Goal: Task Accomplishment & Management: Manage account settings

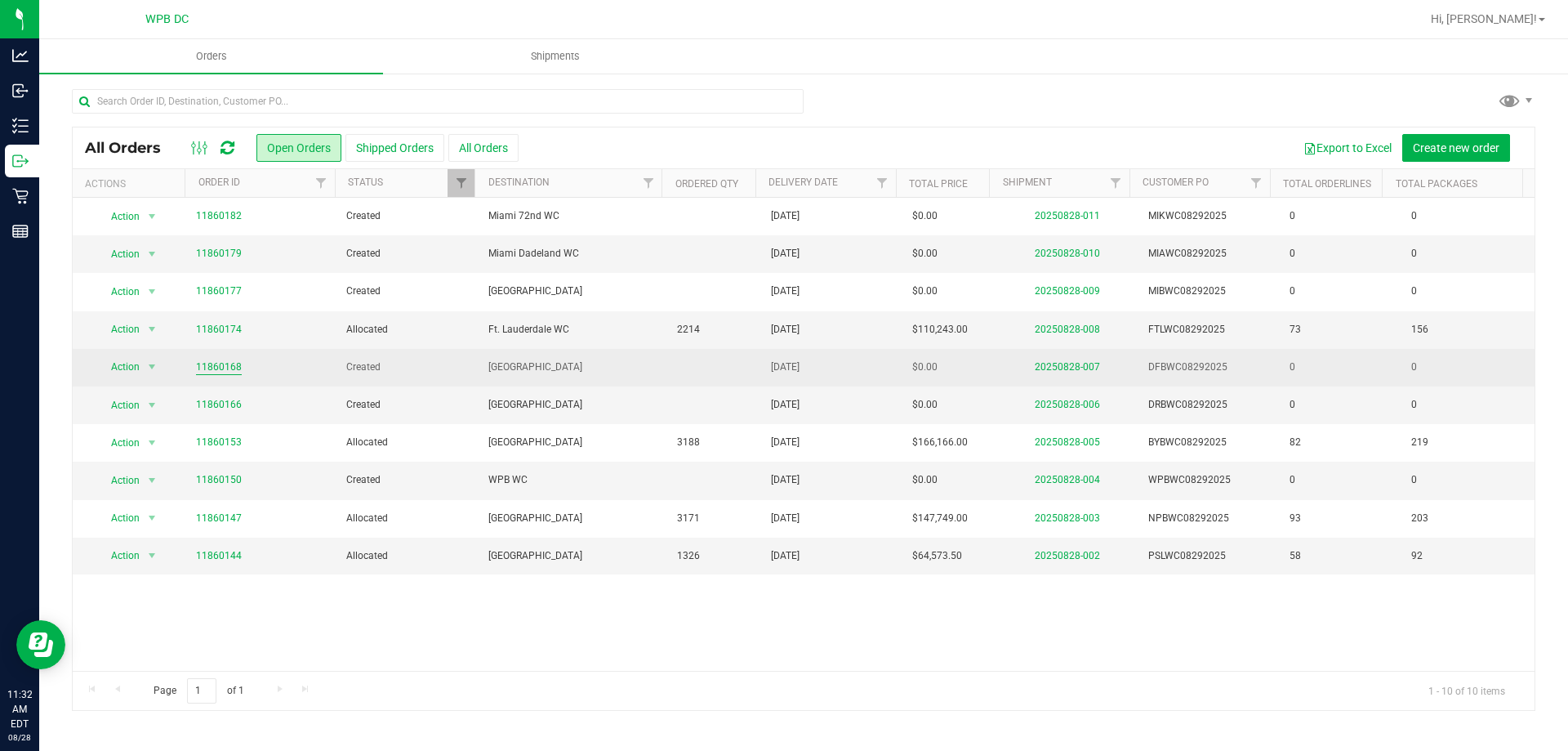
click at [206, 364] on link "11860168" at bounding box center [219, 367] width 45 height 15
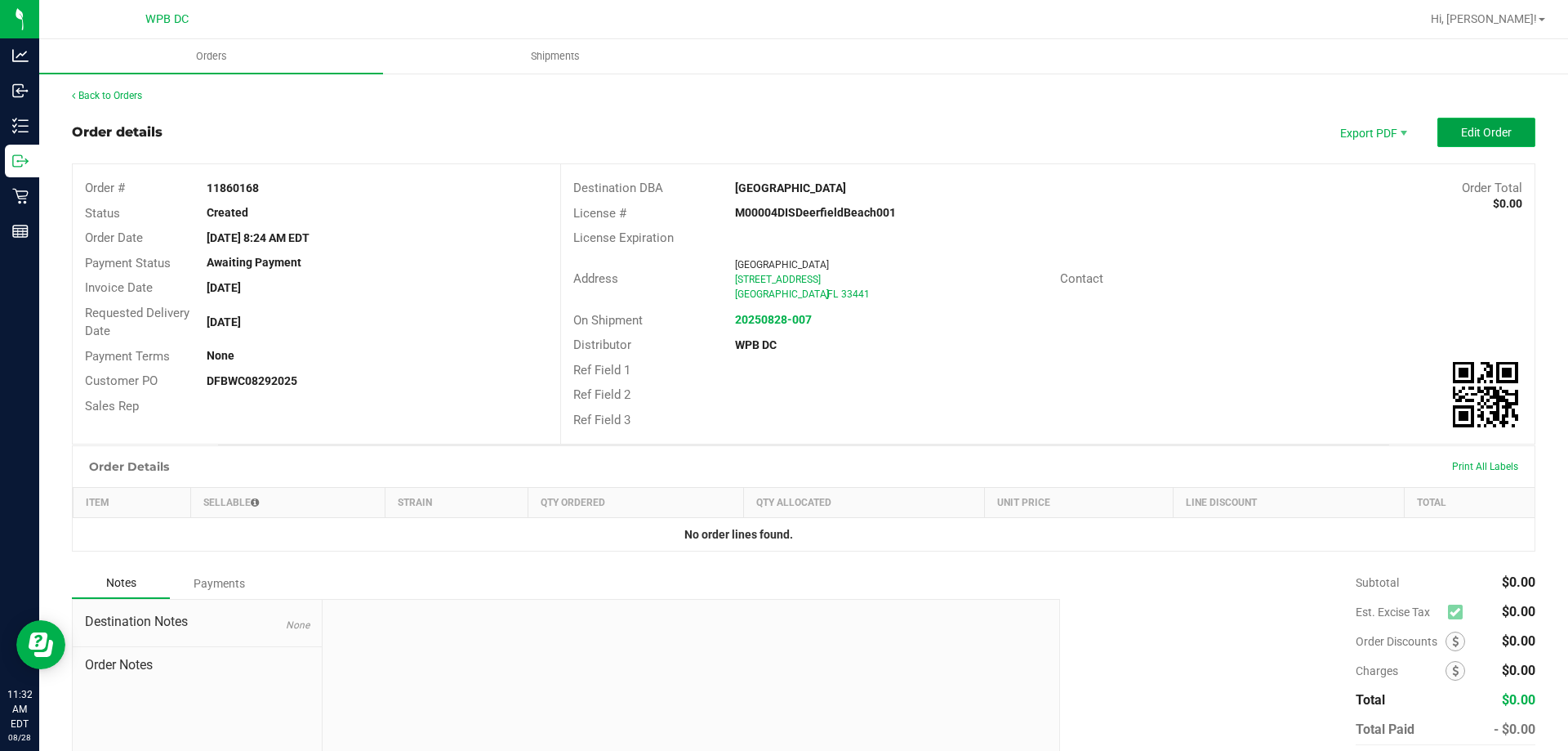
click at [1449, 142] on button "Edit Order" at bounding box center [1486, 132] width 98 height 30
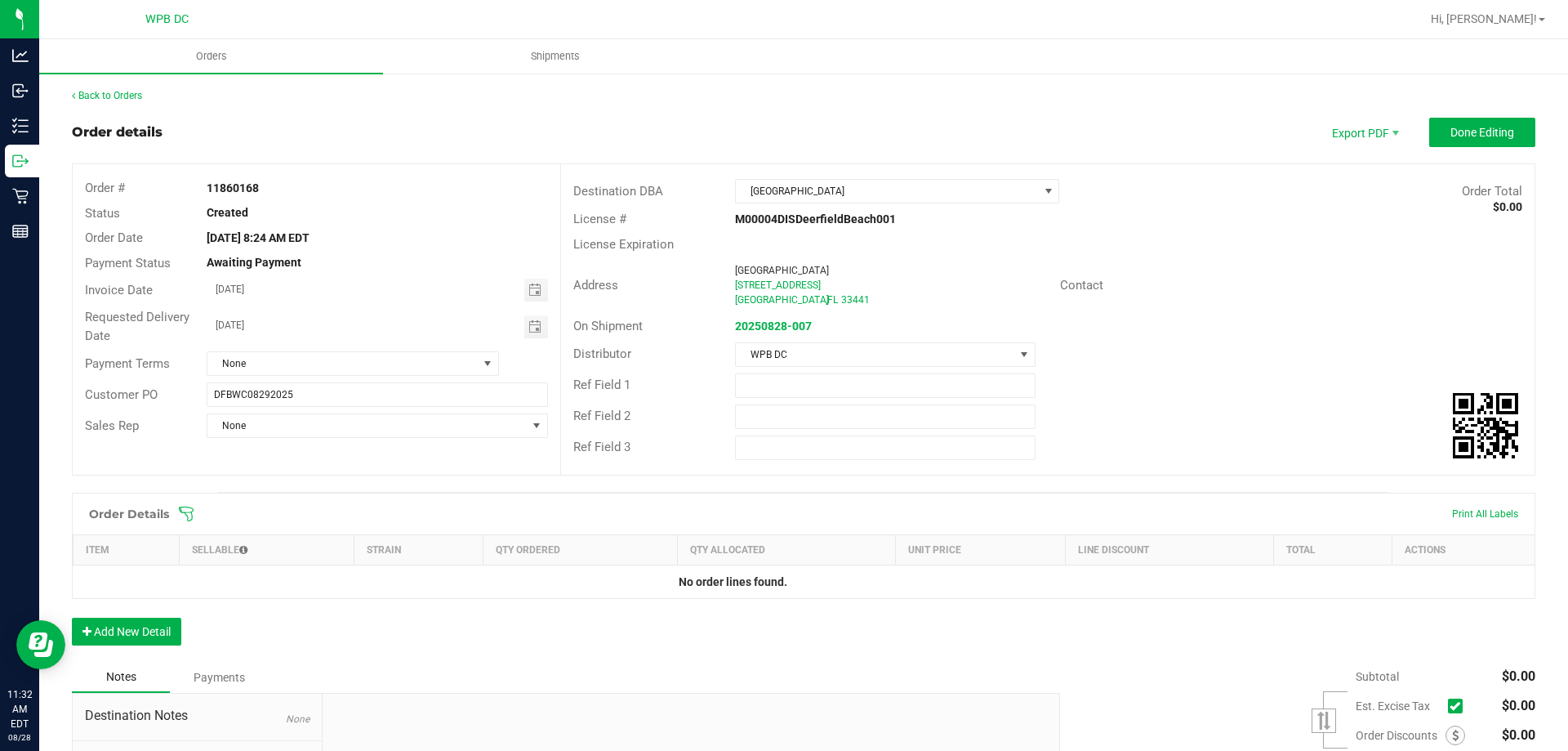
click at [192, 515] on icon at bounding box center [185, 513] width 14 height 14
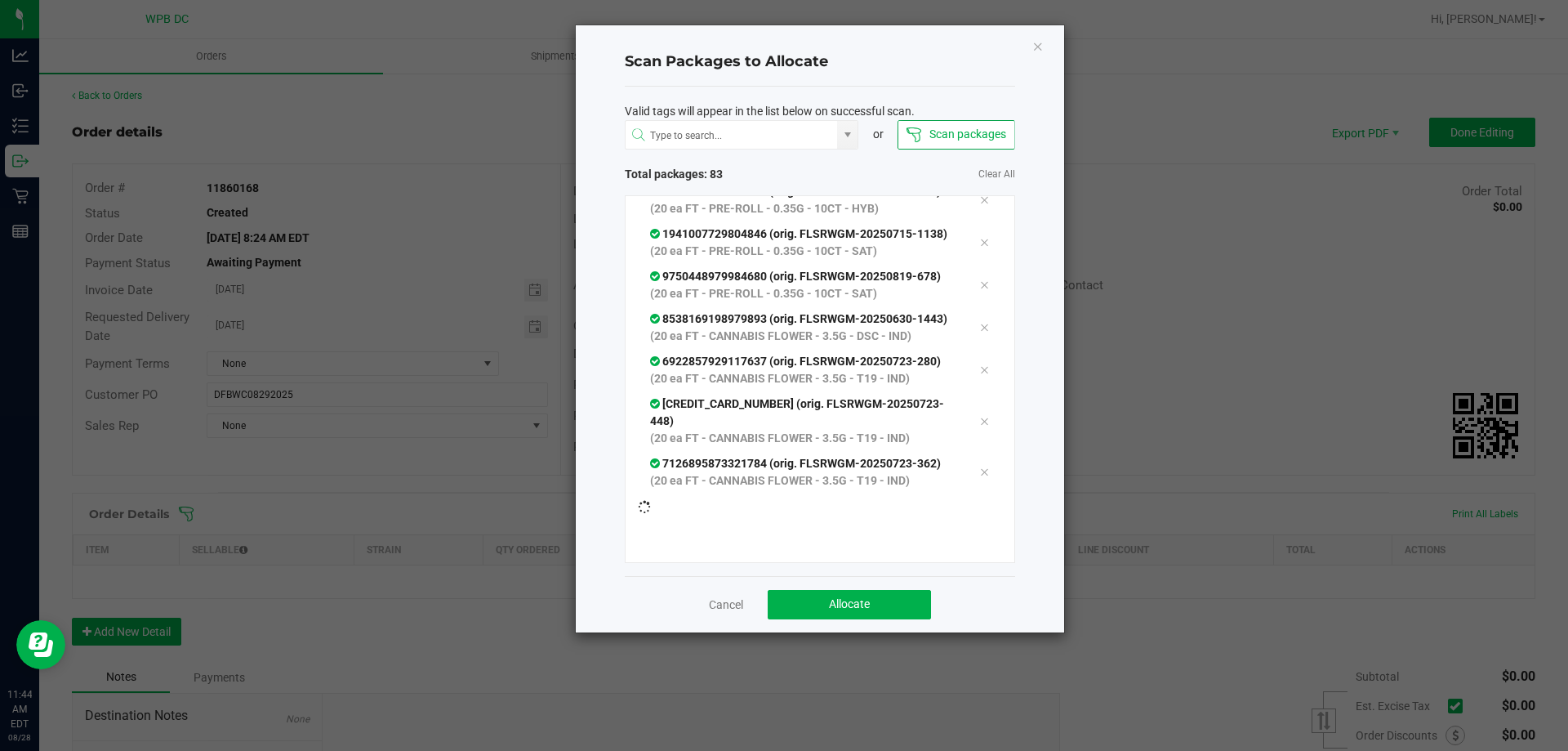
scroll to position [4358, 0]
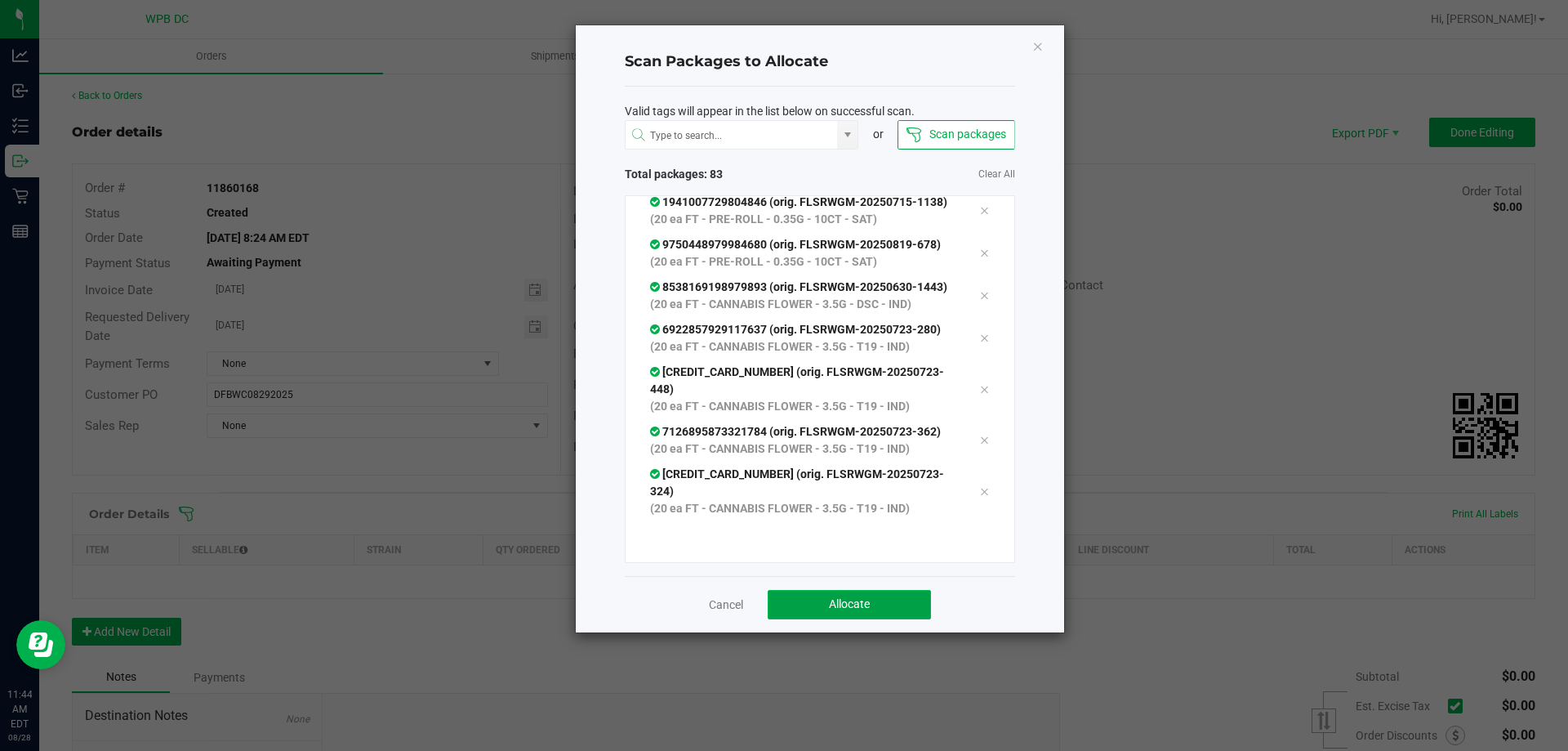
click at [885, 610] on button "Allocate" at bounding box center [849, 604] width 163 height 30
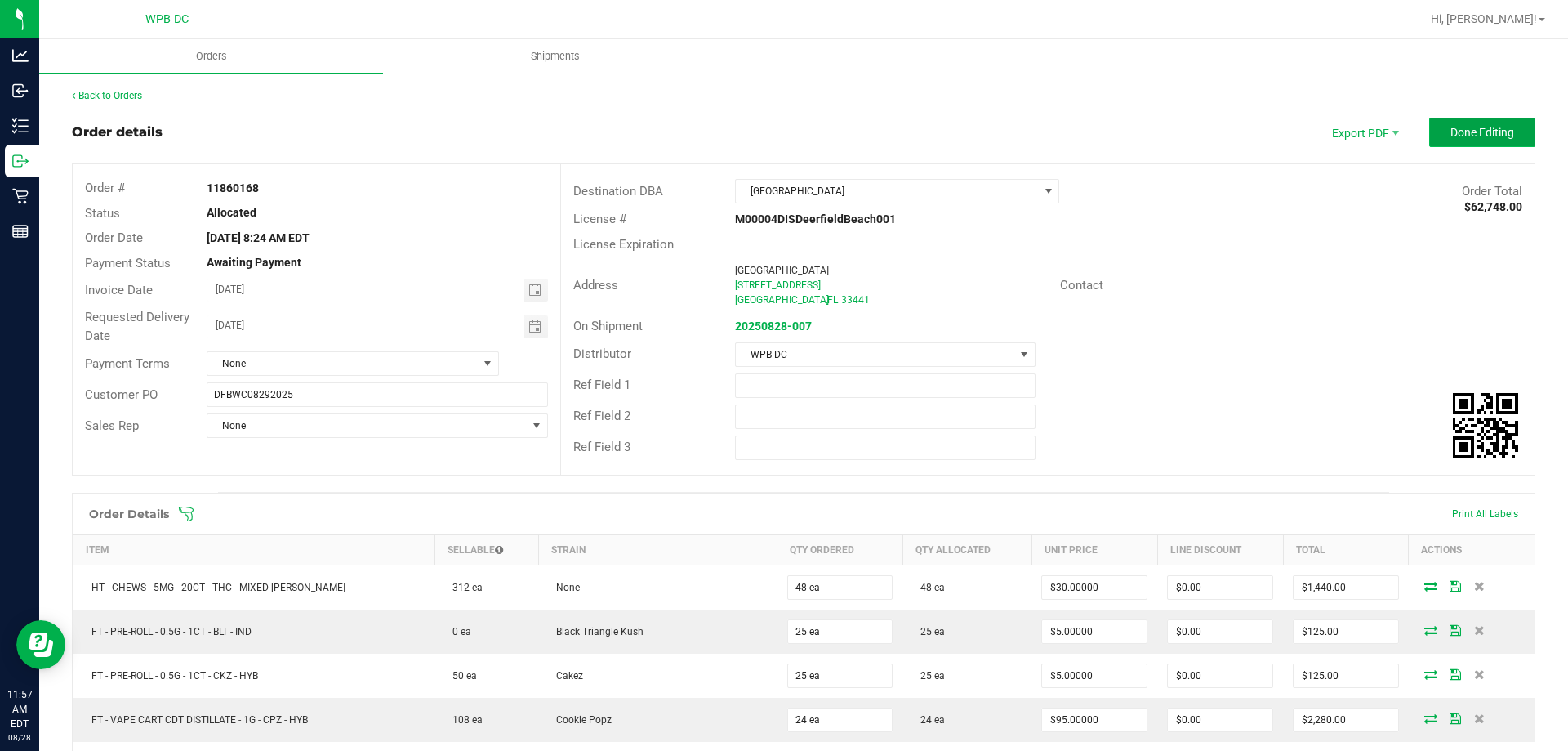
click at [1487, 118] on button "Done Editing" at bounding box center [1482, 132] width 106 height 30
